Goal: Task Accomplishment & Management: Use online tool/utility

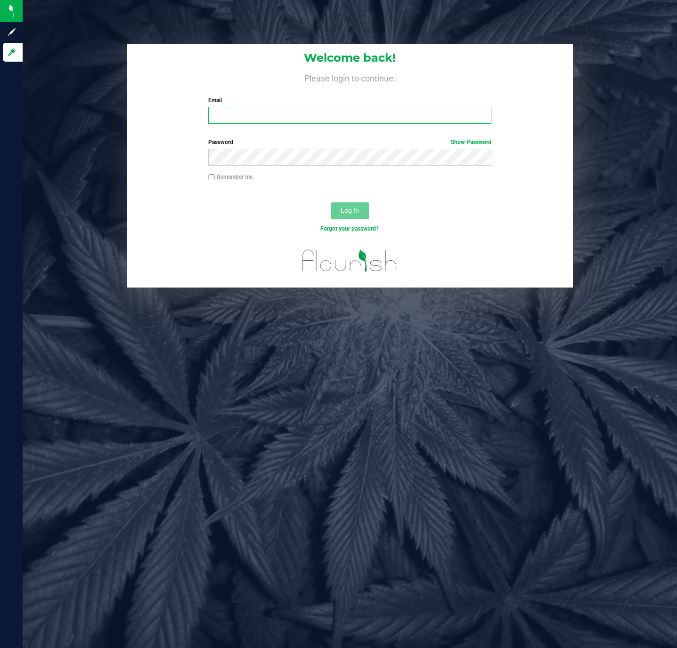
click at [258, 119] on input "Email" at bounding box center [349, 115] width 283 height 17
type input "[EMAIL_ADDRESS][DOMAIN_NAME]"
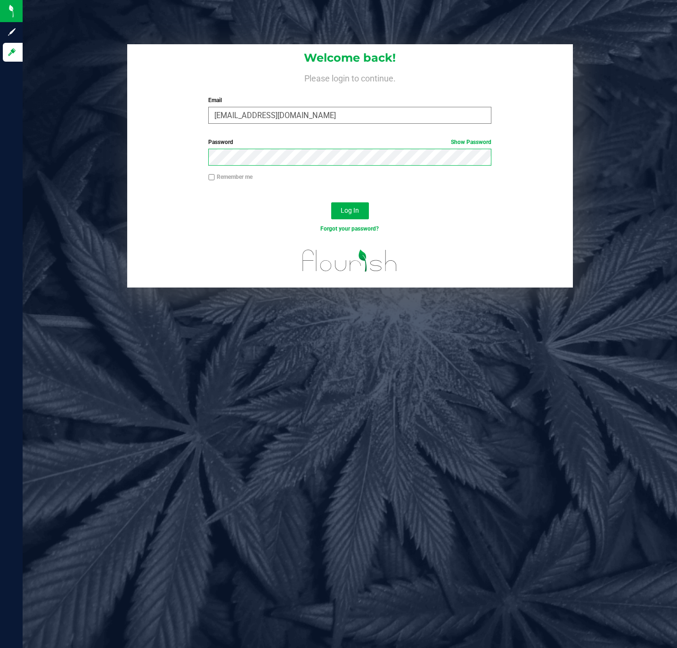
click at [331, 202] on button "Log In" at bounding box center [350, 210] width 38 height 17
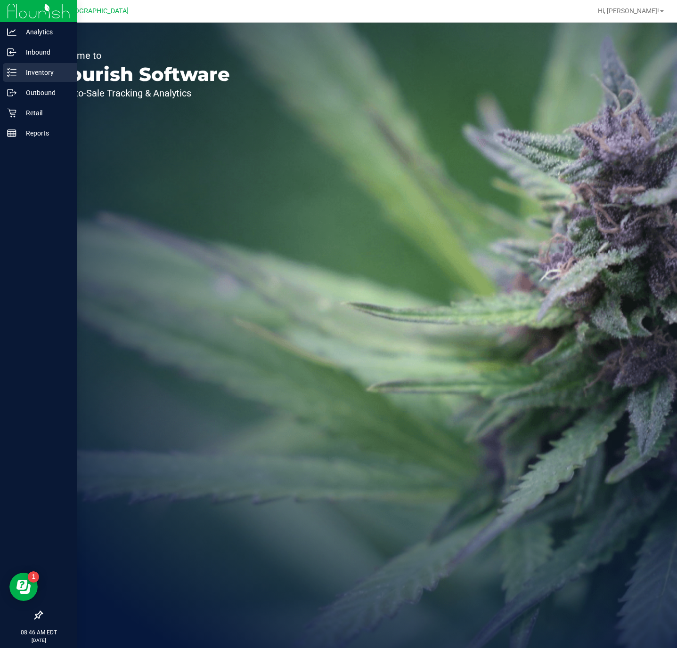
click at [45, 75] on p "Inventory" at bounding box center [44, 72] width 57 height 11
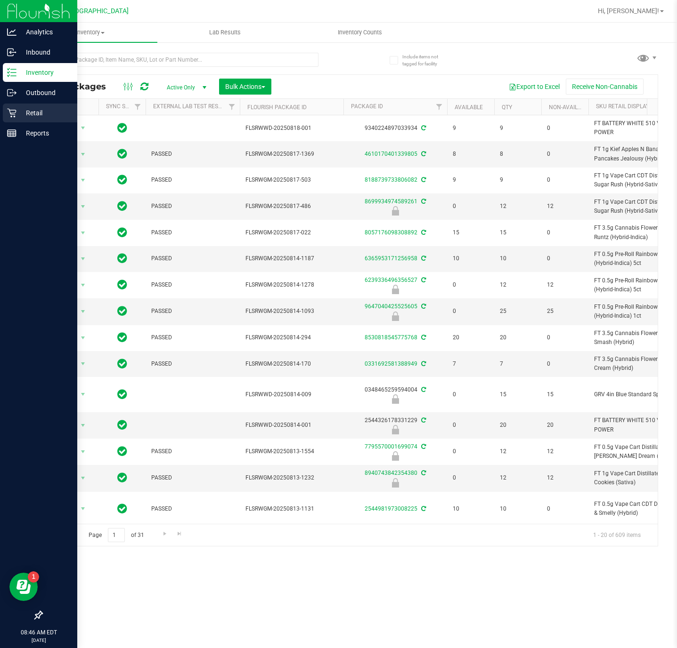
click at [49, 108] on p "Retail" at bounding box center [44, 112] width 57 height 11
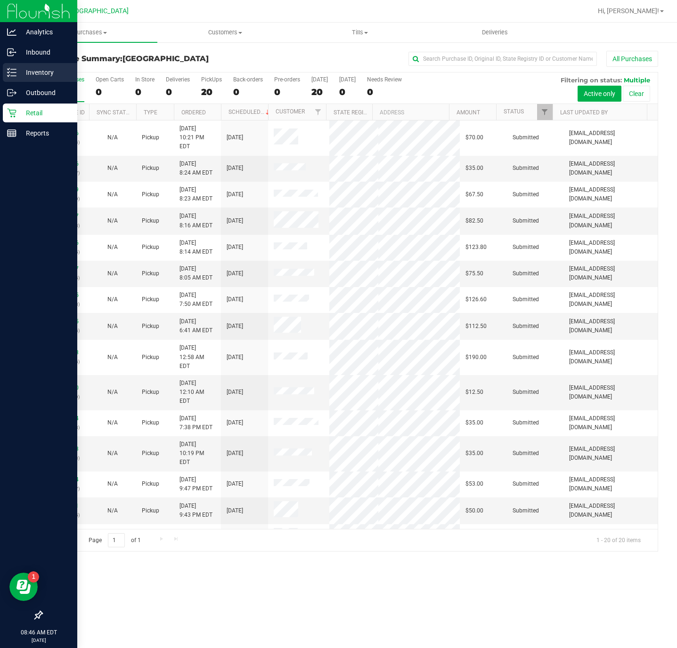
click at [8, 69] on icon at bounding box center [9, 68] width 2 height 1
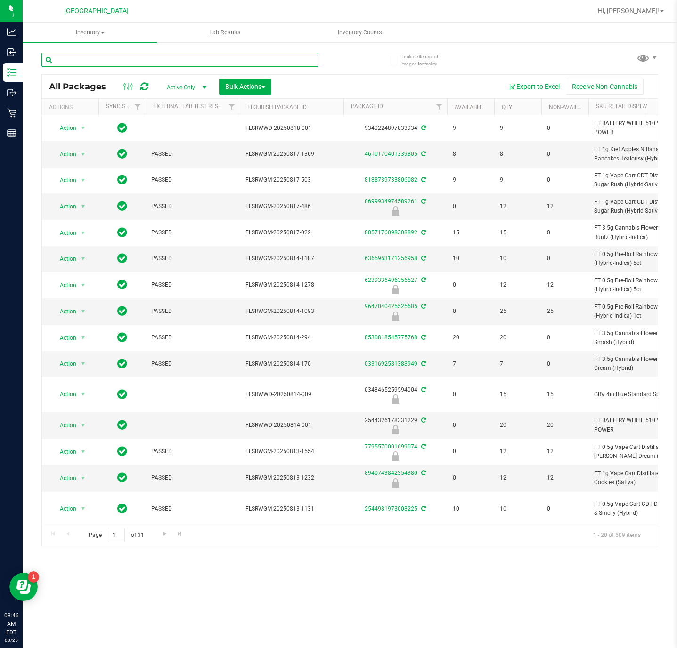
click at [251, 53] on input "text" at bounding box center [179, 60] width 277 height 14
type input "0452838022630318"
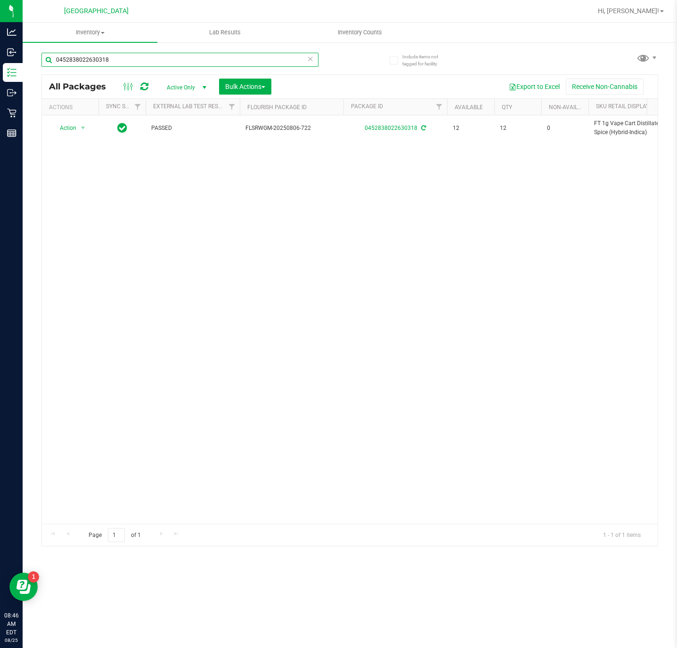
click at [233, 57] on input "0452838022630318" at bounding box center [179, 60] width 277 height 14
click at [232, 57] on input "0452838022630318" at bounding box center [179, 60] width 277 height 14
click at [227, 57] on input "0452838022630318" at bounding box center [179, 60] width 277 height 14
click at [226, 57] on input "0452838022630318" at bounding box center [179, 60] width 277 height 14
type input "[CREDIT_CARD_NUMBER]"
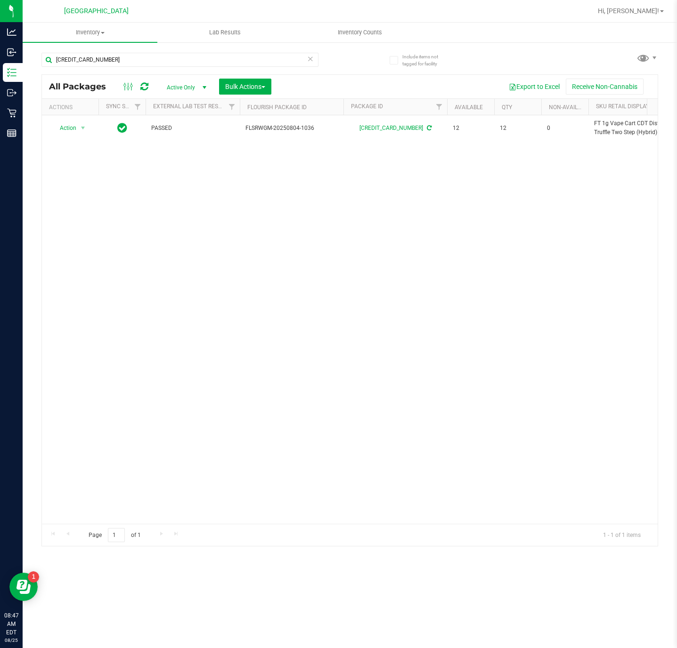
click at [310, 55] on icon at bounding box center [310, 58] width 7 height 11
